Goal: Contribute content: Contribute content

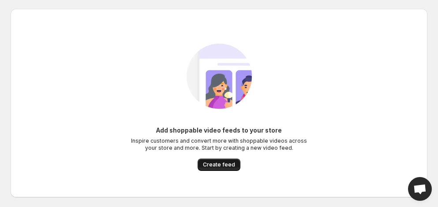
click at [224, 166] on span "Create feed" at bounding box center [219, 164] width 32 height 7
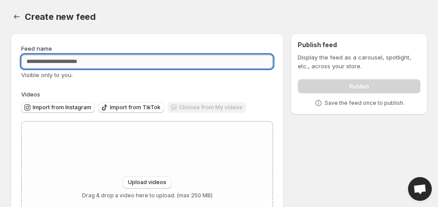
click at [138, 64] on input "Feed name" at bounding box center [147, 62] width 252 height 14
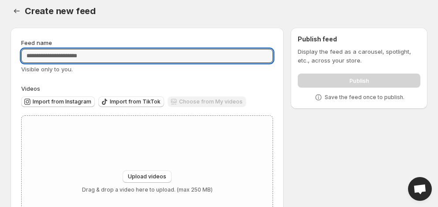
scroll to position [68, 0]
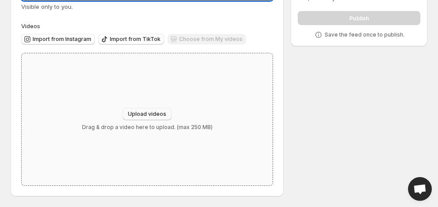
click at [151, 112] on span "Upload videos" at bounding box center [147, 114] width 38 height 7
type input "**********"
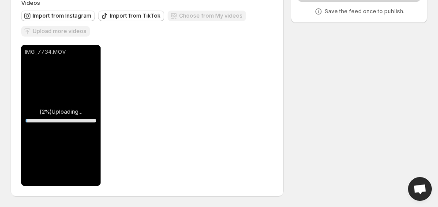
scroll to position [0, 0]
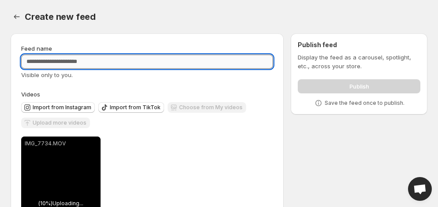
click at [193, 65] on input "Feed name" at bounding box center [147, 62] width 252 height 14
click at [191, 61] on input "Feed name" at bounding box center [147, 62] width 252 height 14
click at [192, 61] on input "Feed name" at bounding box center [147, 62] width 252 height 14
drag, startPoint x: 193, startPoint y: 62, endPoint x: 165, endPoint y: 60, distance: 28.3
click at [165, 60] on input "Feed name" at bounding box center [147, 62] width 252 height 14
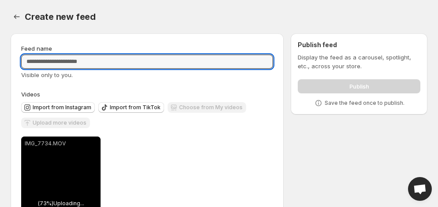
paste input "**********"
type input "**********"
click at [272, 123] on div "Import from Instagram Import from TikTok Choose from My videos Upload more vide…" at bounding box center [145, 114] width 255 height 31
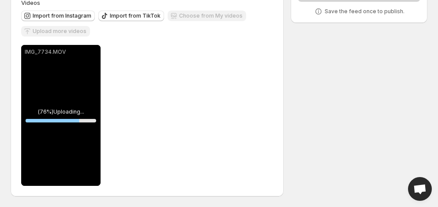
scroll to position [92, 0]
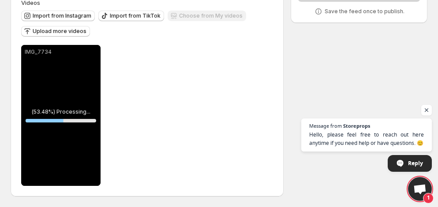
click at [83, 97] on div "IMG_7734" at bounding box center [60, 115] width 79 height 141
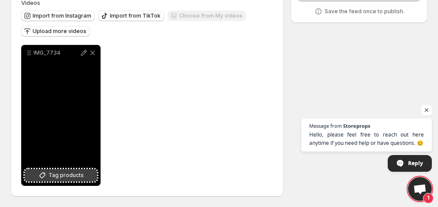
click at [60, 177] on span "Tag products" at bounding box center [66, 175] width 35 height 9
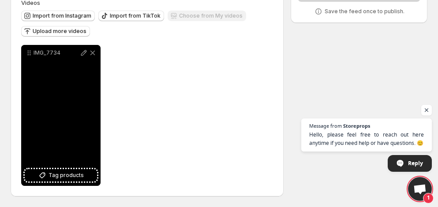
click at [83, 125] on div "IMG_7734" at bounding box center [60, 115] width 79 height 141
click at [65, 124] on div "IMG_7734" at bounding box center [60, 115] width 79 height 141
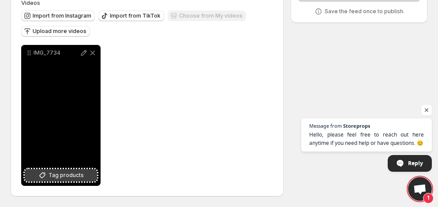
click at [63, 173] on span "Tag products" at bounding box center [66, 175] width 35 height 9
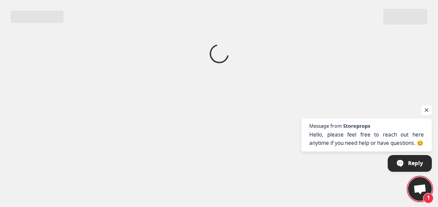
scroll to position [0, 0]
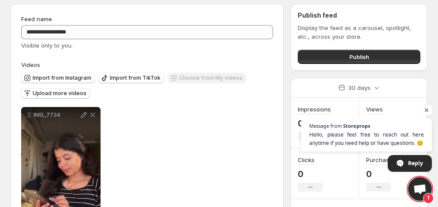
scroll to position [92, 0]
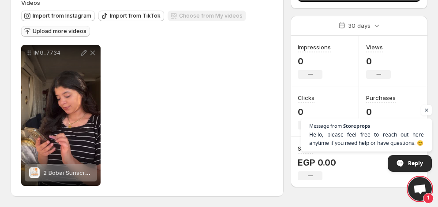
click at [48, 32] on span "Upload more videos" at bounding box center [60, 31] width 54 height 7
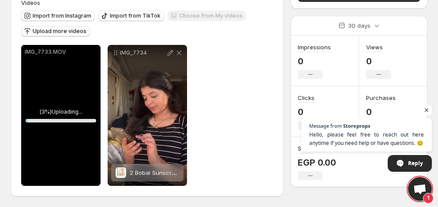
click at [62, 94] on div "IMG_7733.MOV" at bounding box center [60, 115] width 79 height 141
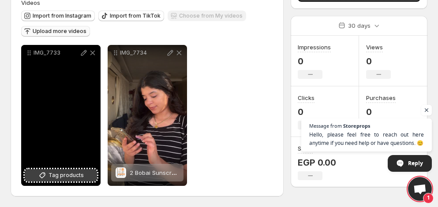
click at [57, 171] on span "Tag products" at bounding box center [66, 175] width 35 height 9
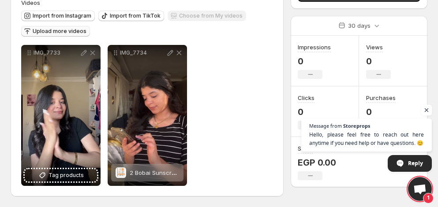
click at [426, 112] on span "Open chat" at bounding box center [426, 110] width 11 height 11
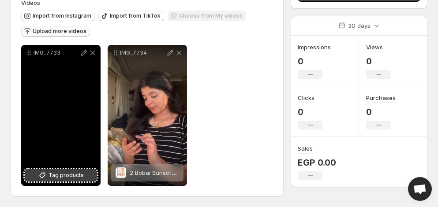
click at [67, 176] on span "Tag products" at bounding box center [66, 175] width 35 height 9
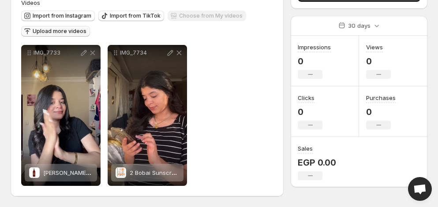
scroll to position [0, 0]
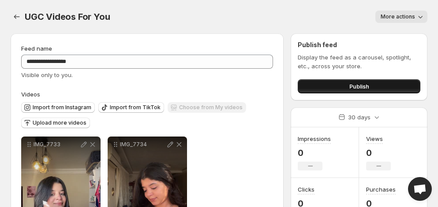
click at [344, 82] on button "Publish" at bounding box center [359, 86] width 123 height 14
